Goal: Information Seeking & Learning: Learn about a topic

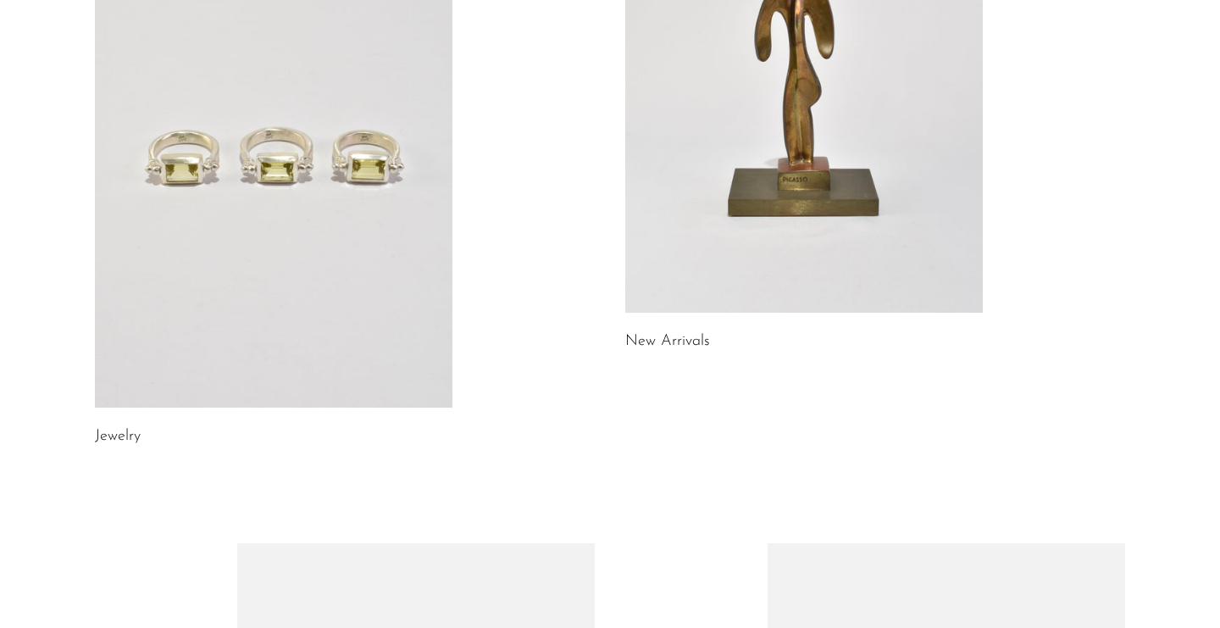
scroll to position [136, 0]
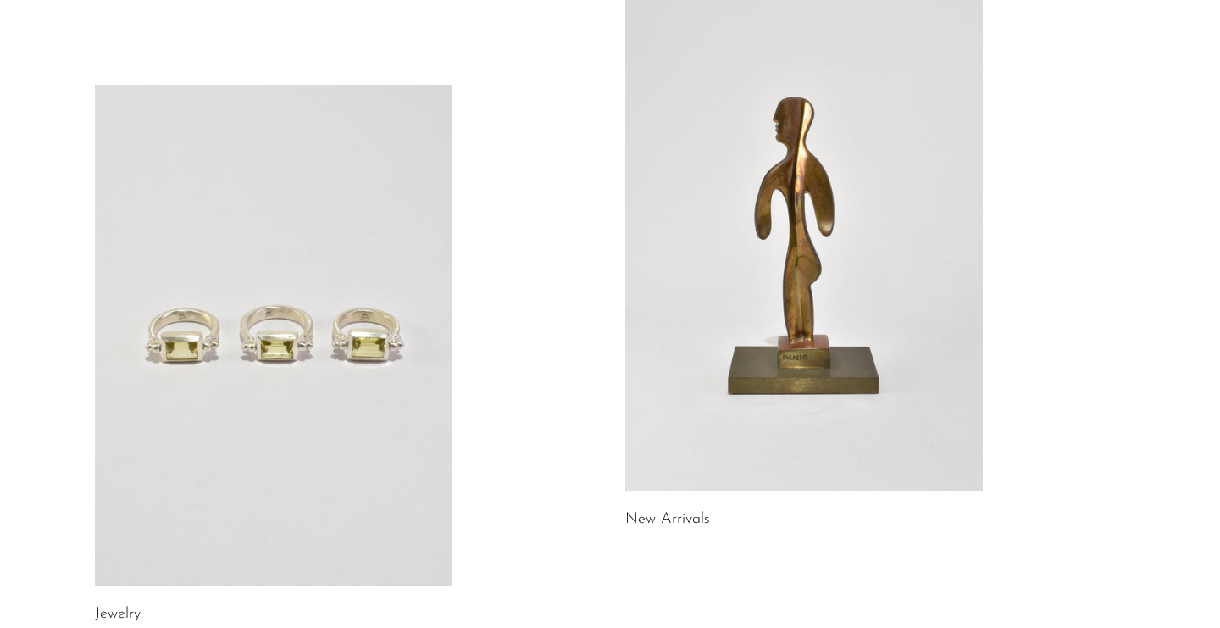
click at [922, 235] on link at bounding box center [803, 240] width 357 height 501
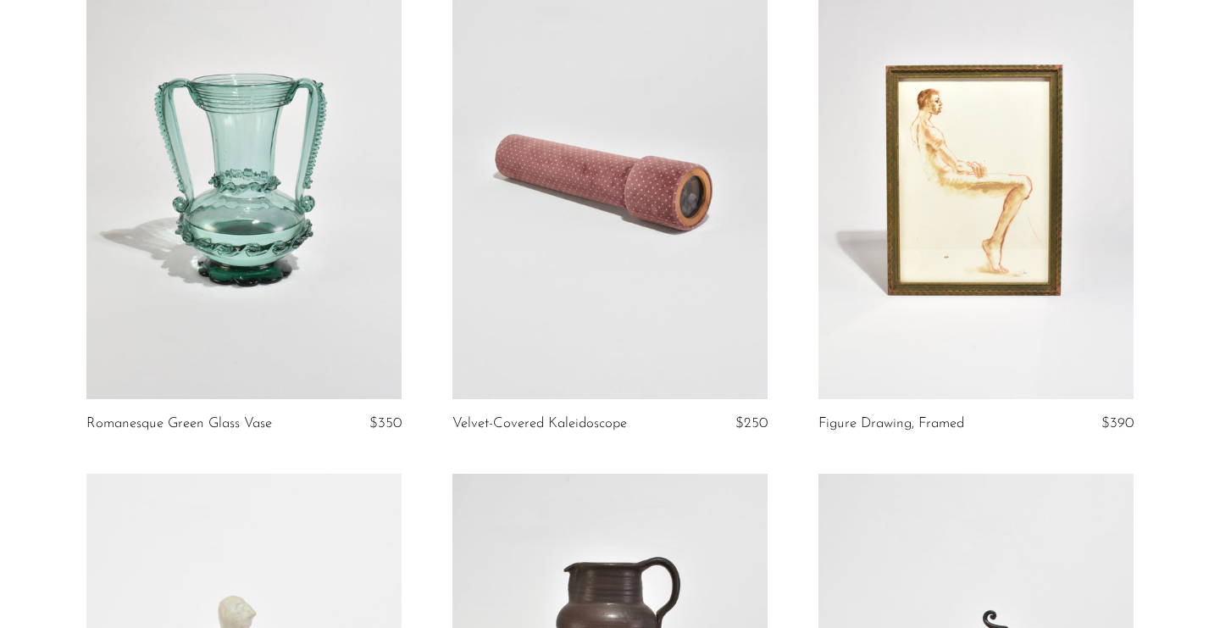
scroll to position [202, 0]
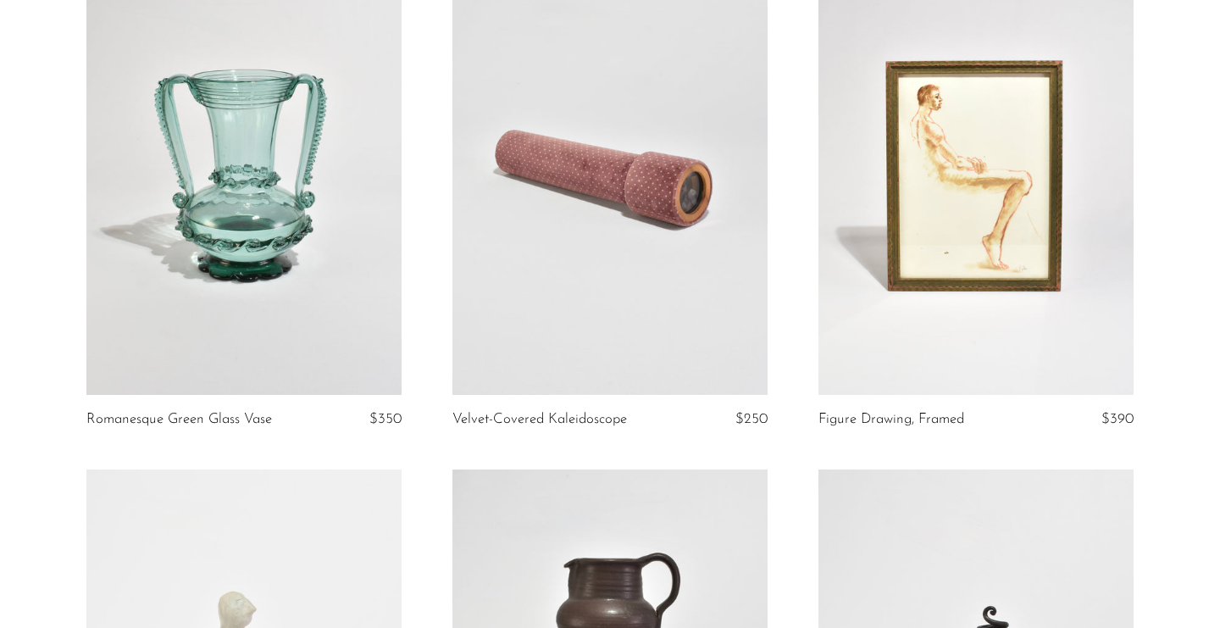
click at [626, 235] on link at bounding box center [609, 173] width 315 height 441
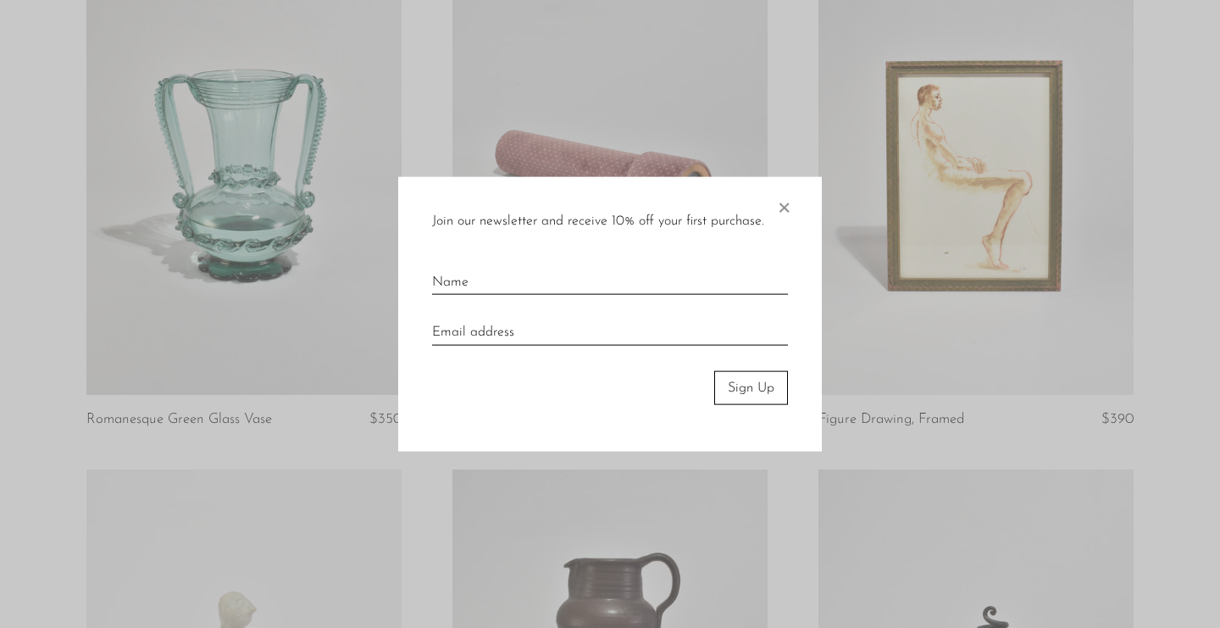
click at [778, 202] on span "×" at bounding box center [783, 203] width 17 height 54
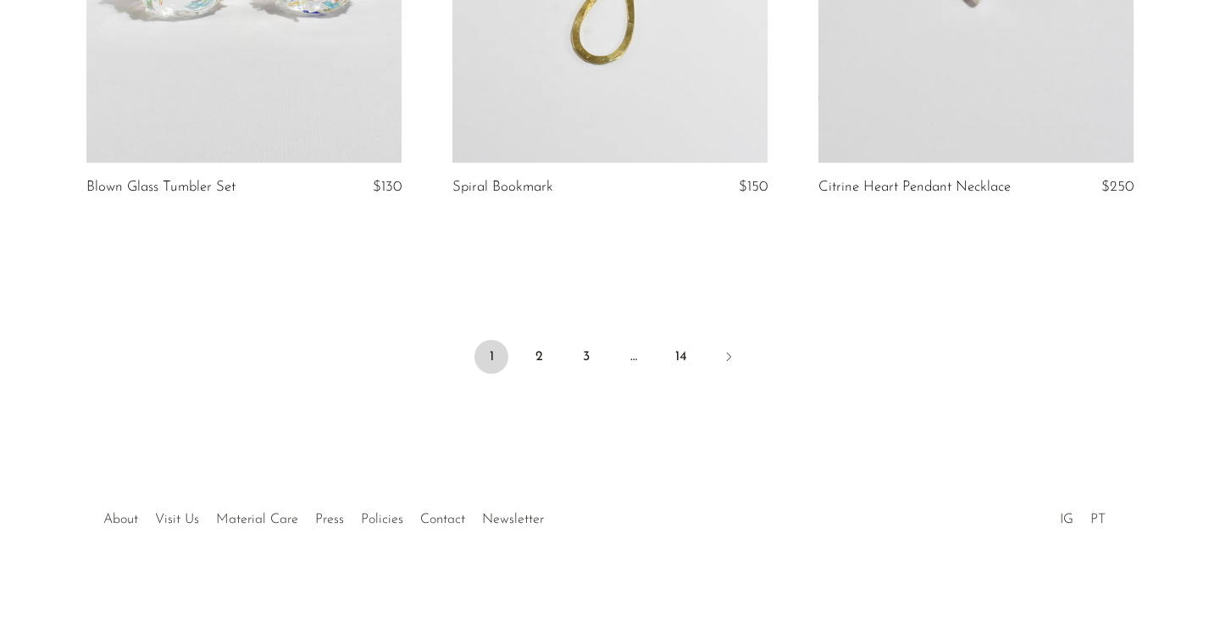
scroll to position [6125, 0]
click at [535, 357] on link "2" at bounding box center [539, 358] width 34 height 34
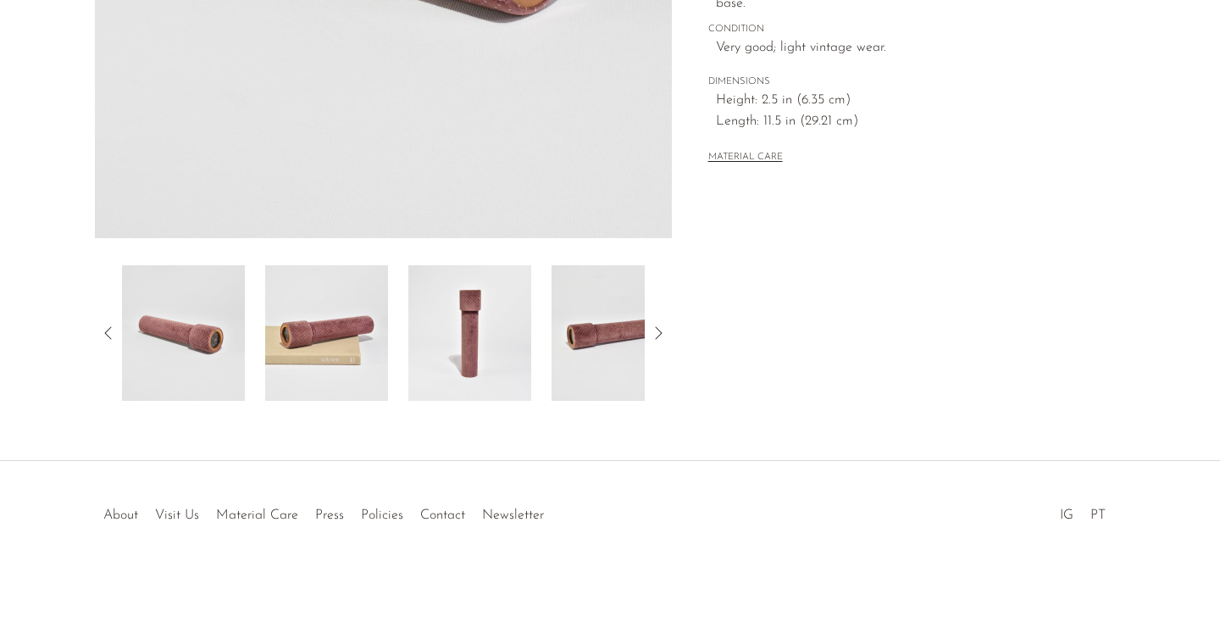
scroll to position [475, 0]
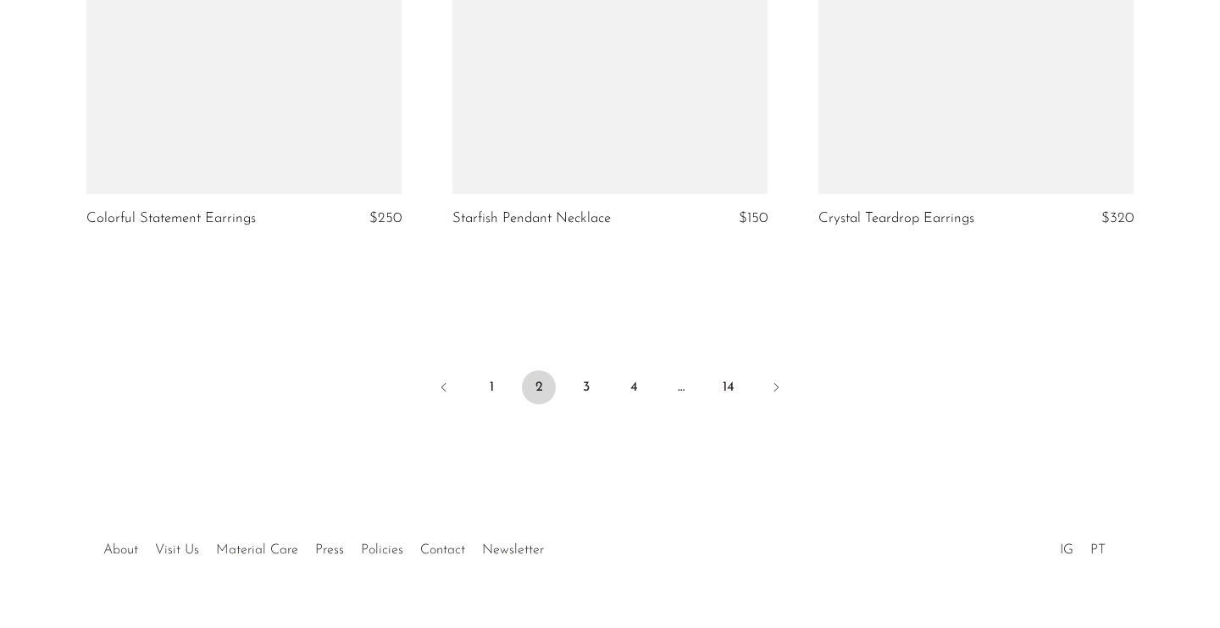
scroll to position [6152, 0]
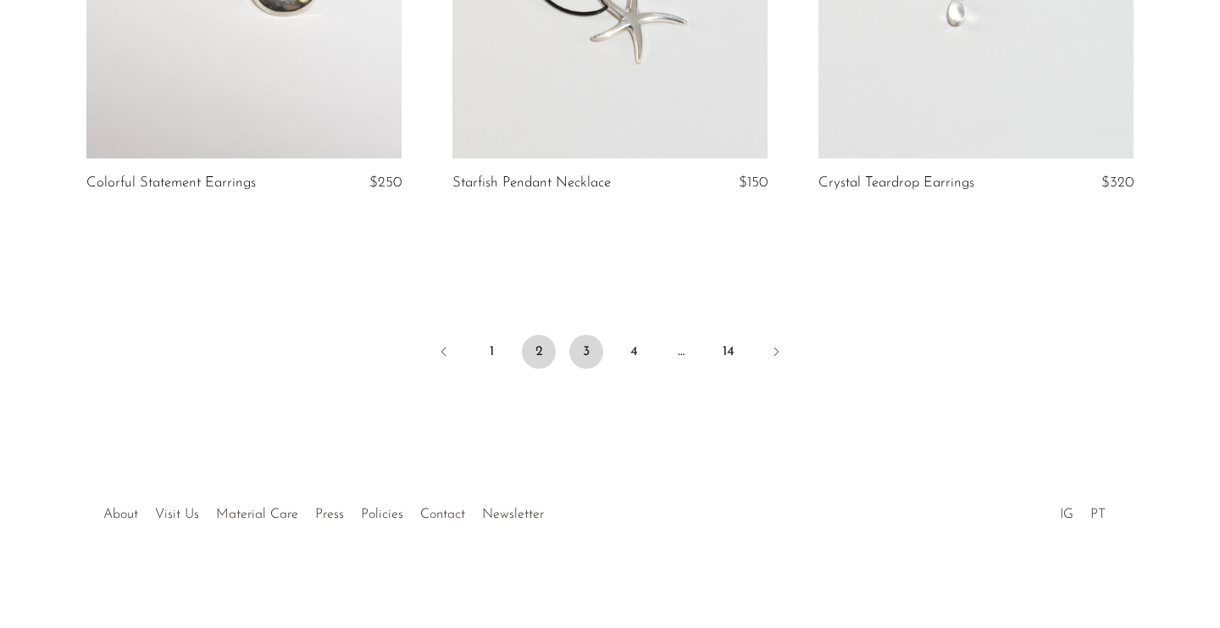
click at [584, 368] on link "3" at bounding box center [586, 352] width 34 height 34
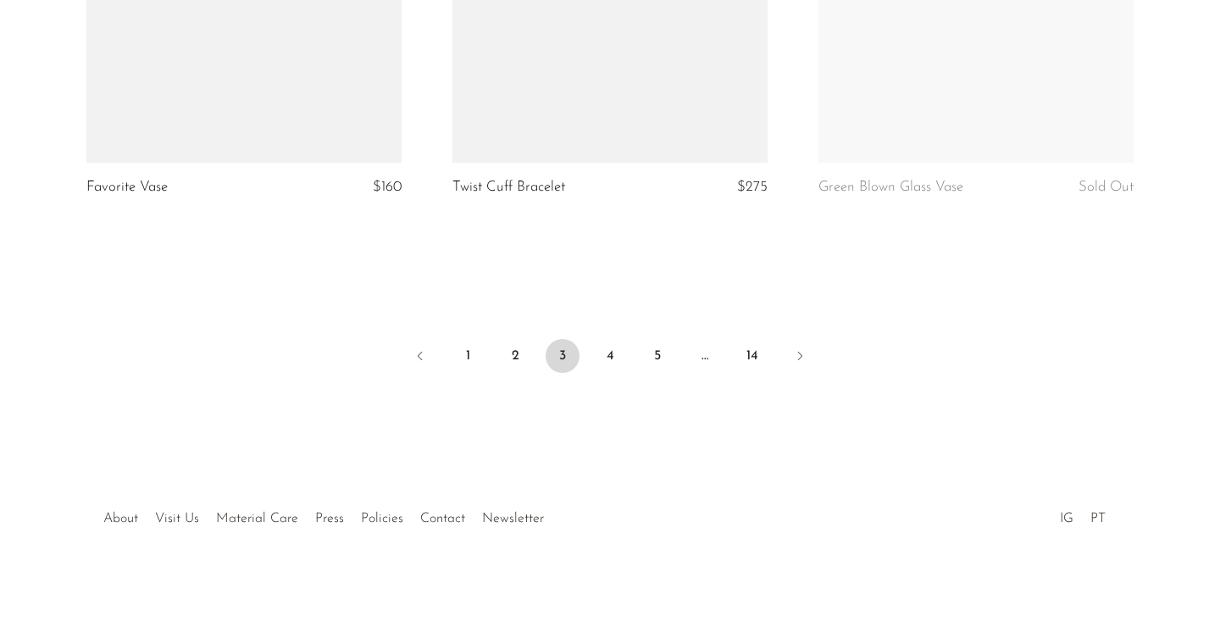
scroll to position [6140, 0]
